Goal: Find specific page/section: Find specific page/section

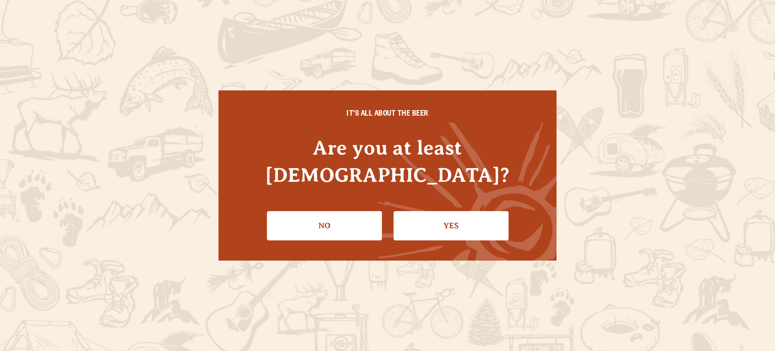
click at [469, 203] on li "Yes" at bounding box center [451, 221] width 115 height 37
click at [472, 211] on link "Yes" at bounding box center [451, 225] width 115 height 29
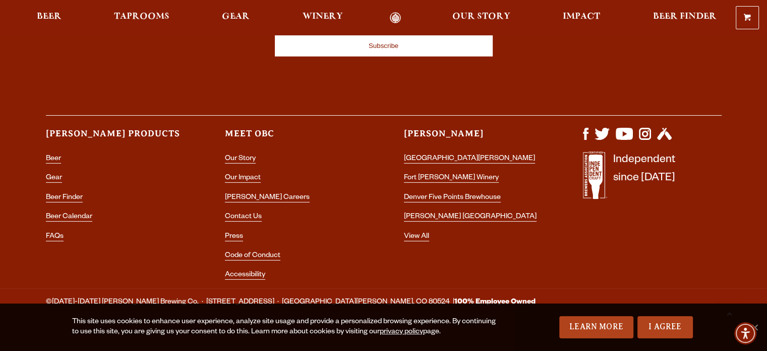
scroll to position [3012, 0]
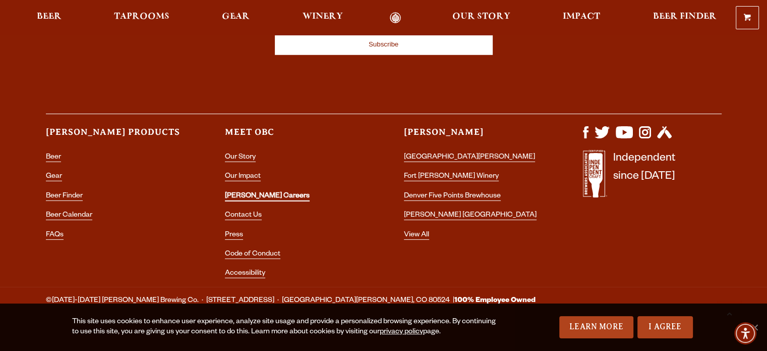
click at [263, 192] on link "[PERSON_NAME] Careers" at bounding box center [267, 196] width 85 height 9
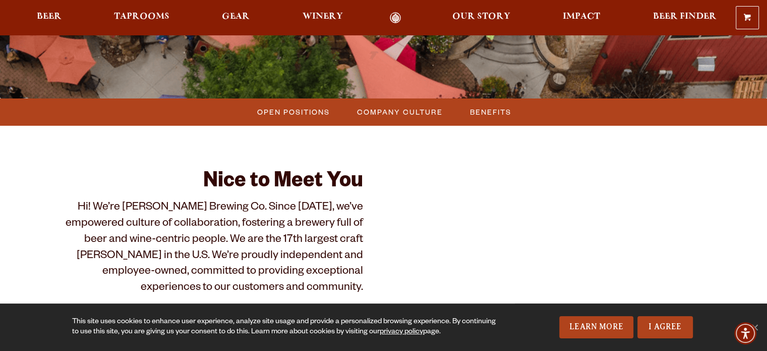
scroll to position [230, 0]
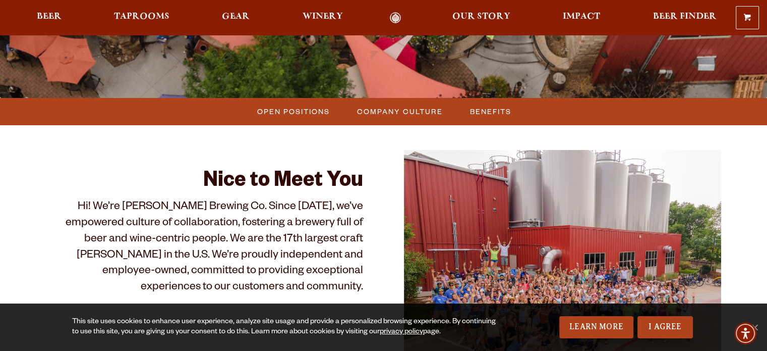
click at [313, 117] on span "Open Positions" at bounding box center [293, 111] width 73 height 15
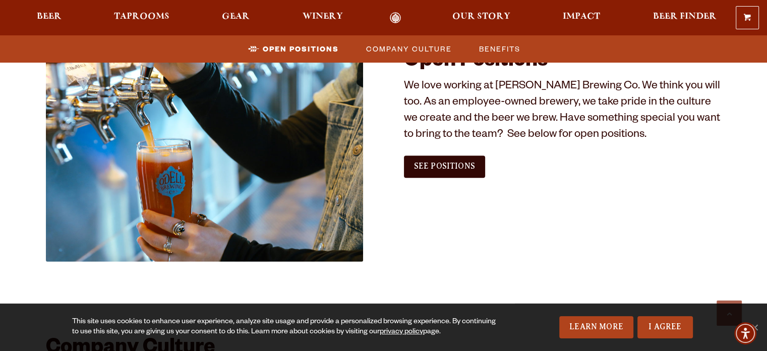
scroll to position [614, 0]
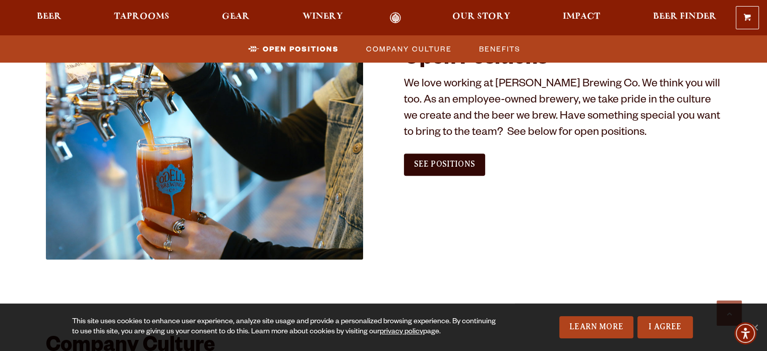
click at [469, 170] on link "See Positions" at bounding box center [444, 164] width 81 height 22
